Goal: Task Accomplishment & Management: Manage account settings

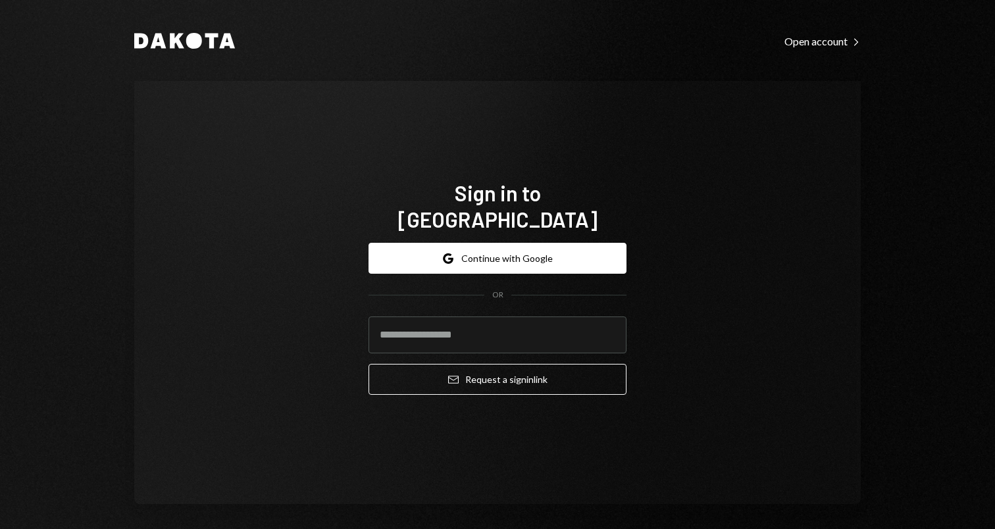
click at [533, 245] on button "Google Continue with Google" at bounding box center [497, 258] width 258 height 31
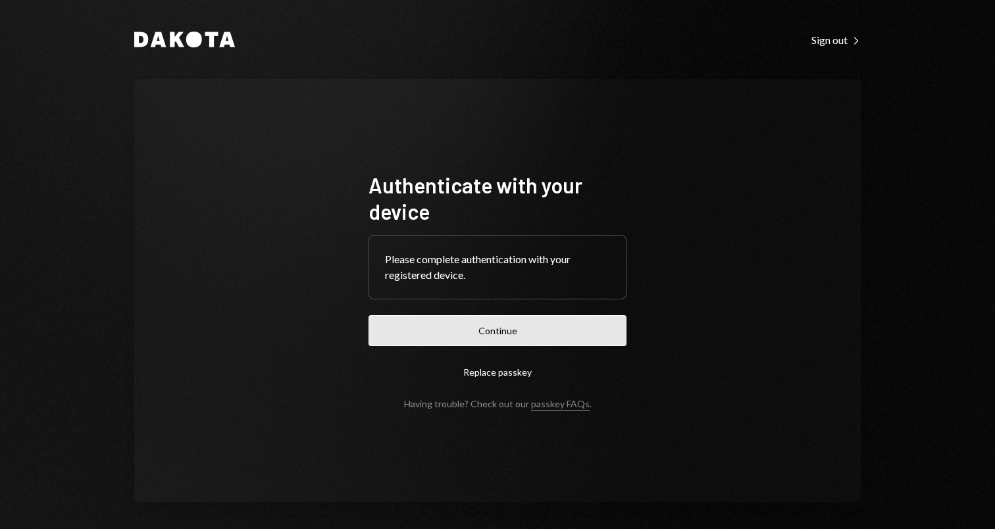
click at [563, 321] on button "Continue" at bounding box center [497, 330] width 258 height 31
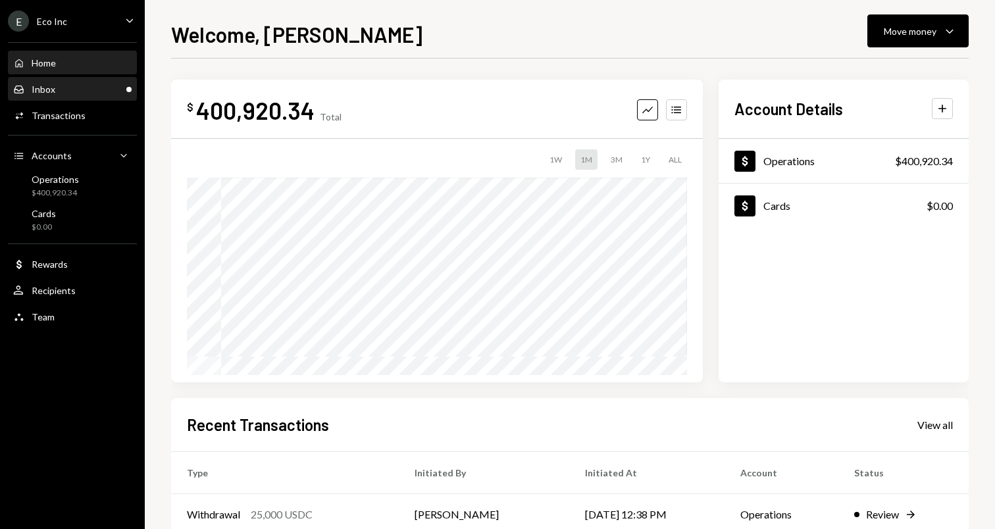
click at [85, 99] on div "Inbox Inbox" at bounding box center [72, 89] width 118 height 22
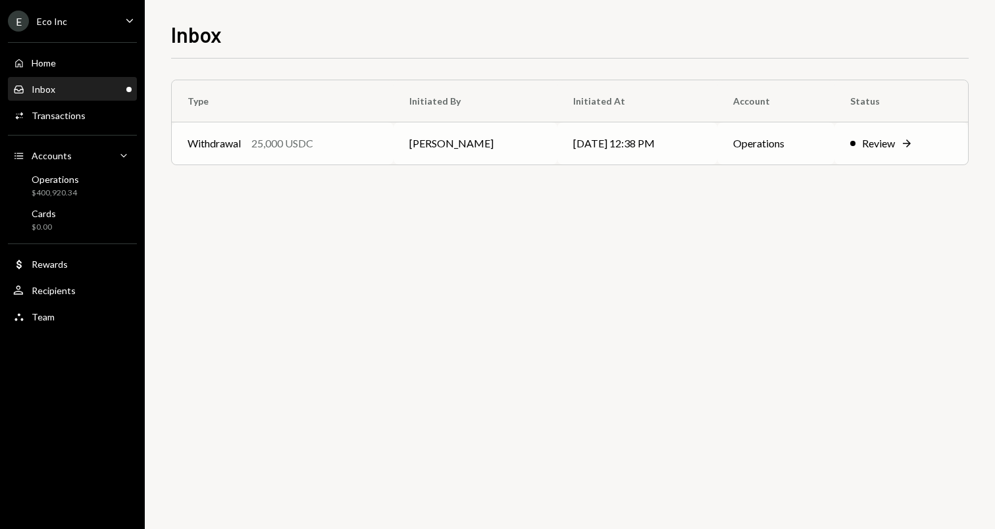
click at [324, 160] on td "Withdrawal 25,000 USDC" at bounding box center [283, 143] width 222 height 42
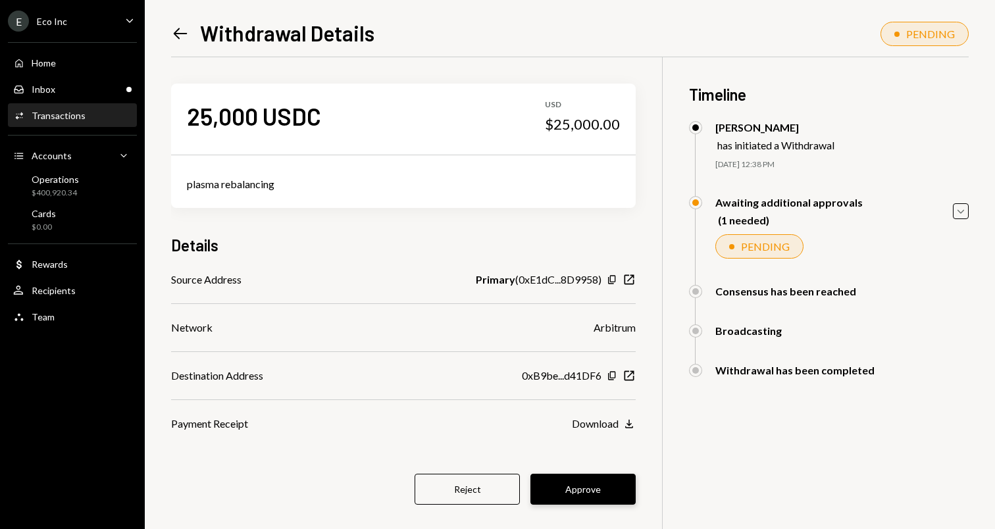
click at [595, 495] on button "Approve" at bounding box center [582, 489] width 105 height 31
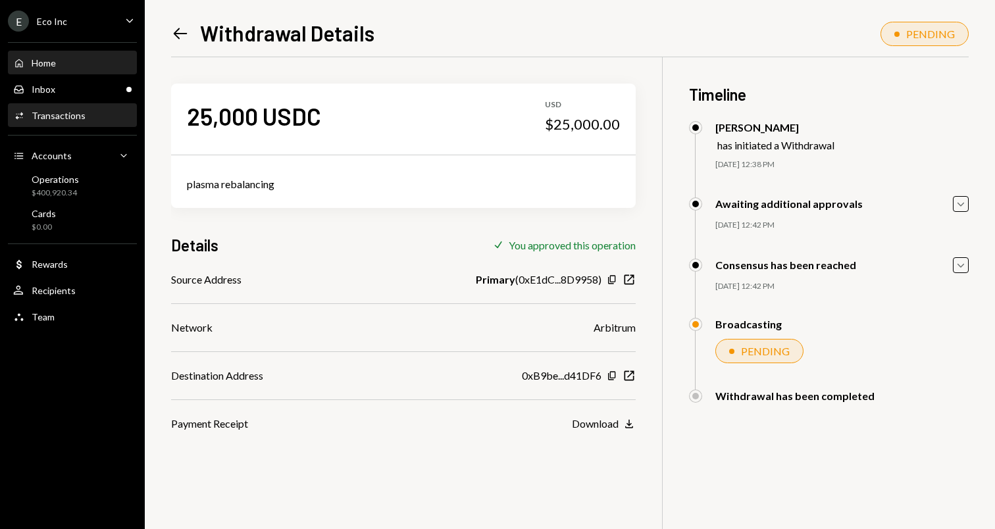
click at [74, 55] on div "Home Home" at bounding box center [72, 63] width 118 height 22
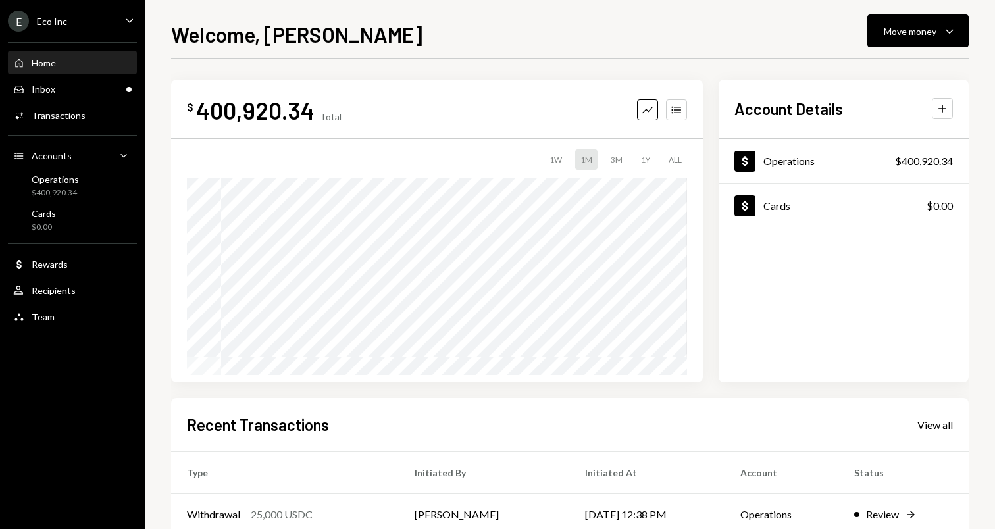
click at [331, 55] on div "Welcome, Shahrukh Move money Caret Down $ 400,920.34 Total Graph Accounts 1W 1M…" at bounding box center [569, 273] width 797 height 510
